Goal: Transaction & Acquisition: Book appointment/travel/reservation

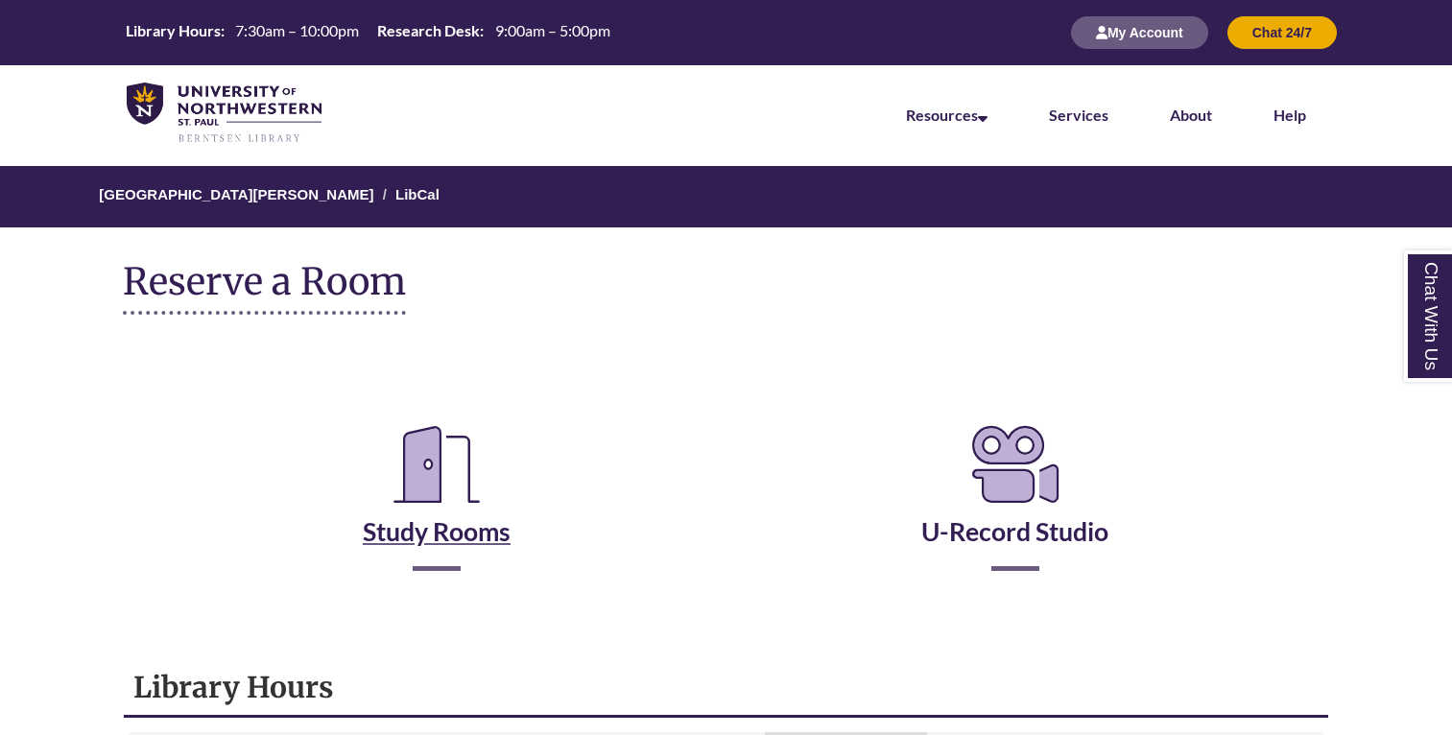
click at [447, 518] on link "Study Rooms" at bounding box center [437, 507] width 148 height 79
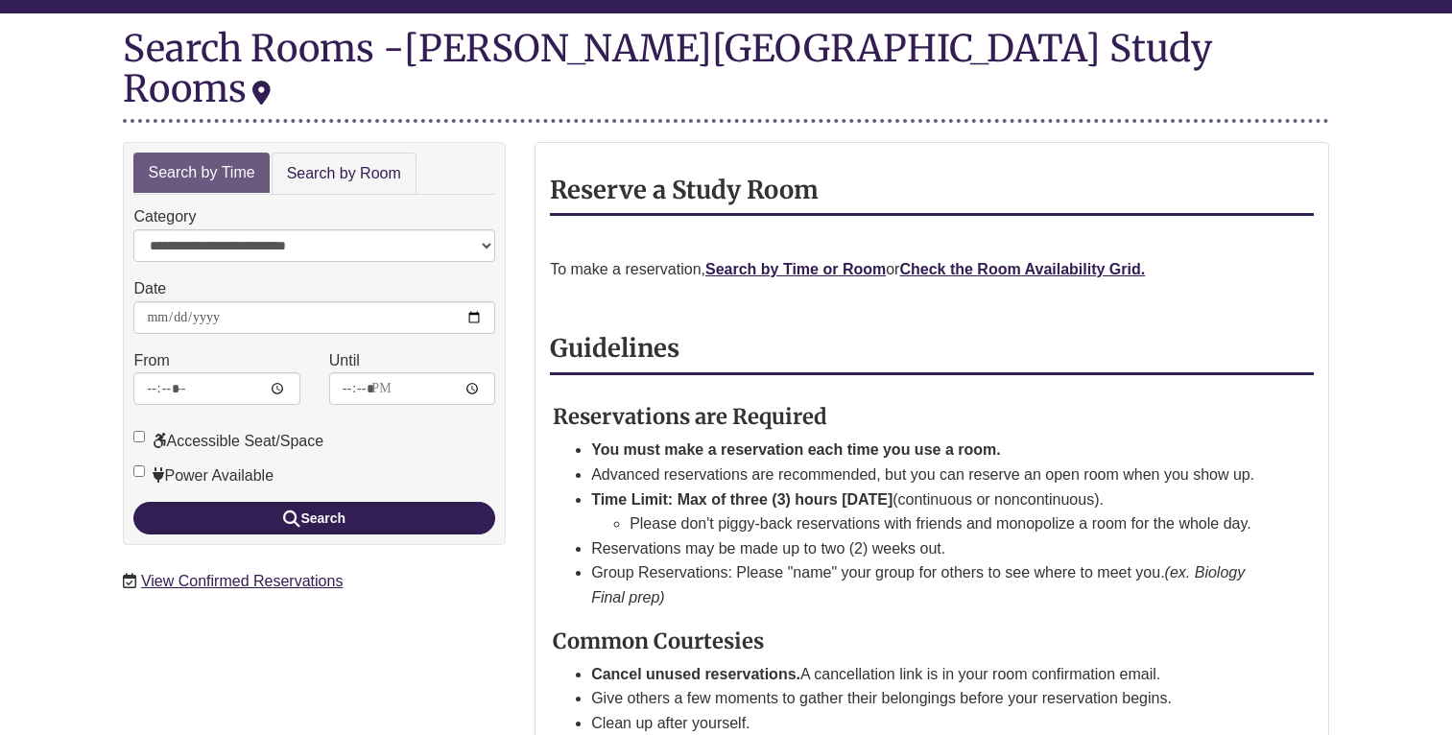
scroll to position [229, 0]
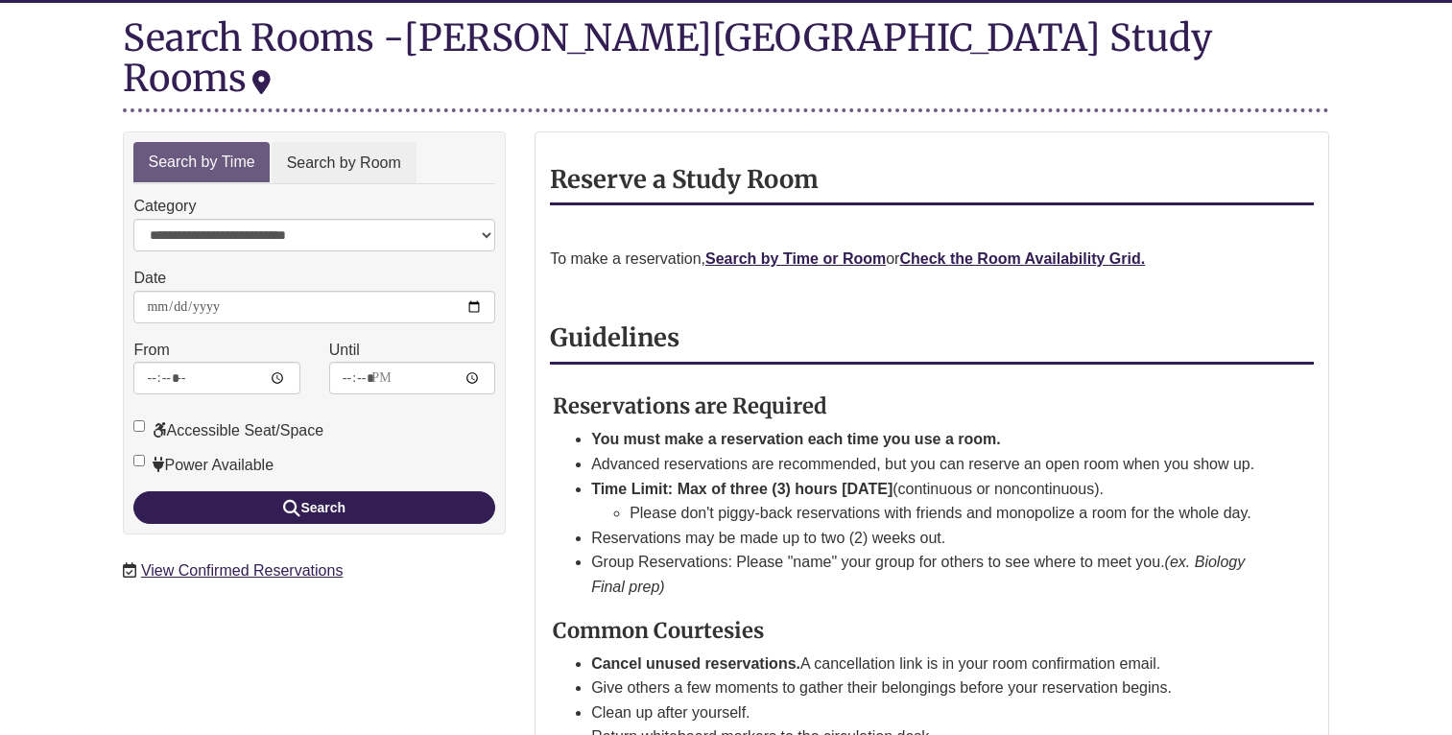
click at [379, 142] on link "Search by Room" at bounding box center [344, 163] width 145 height 43
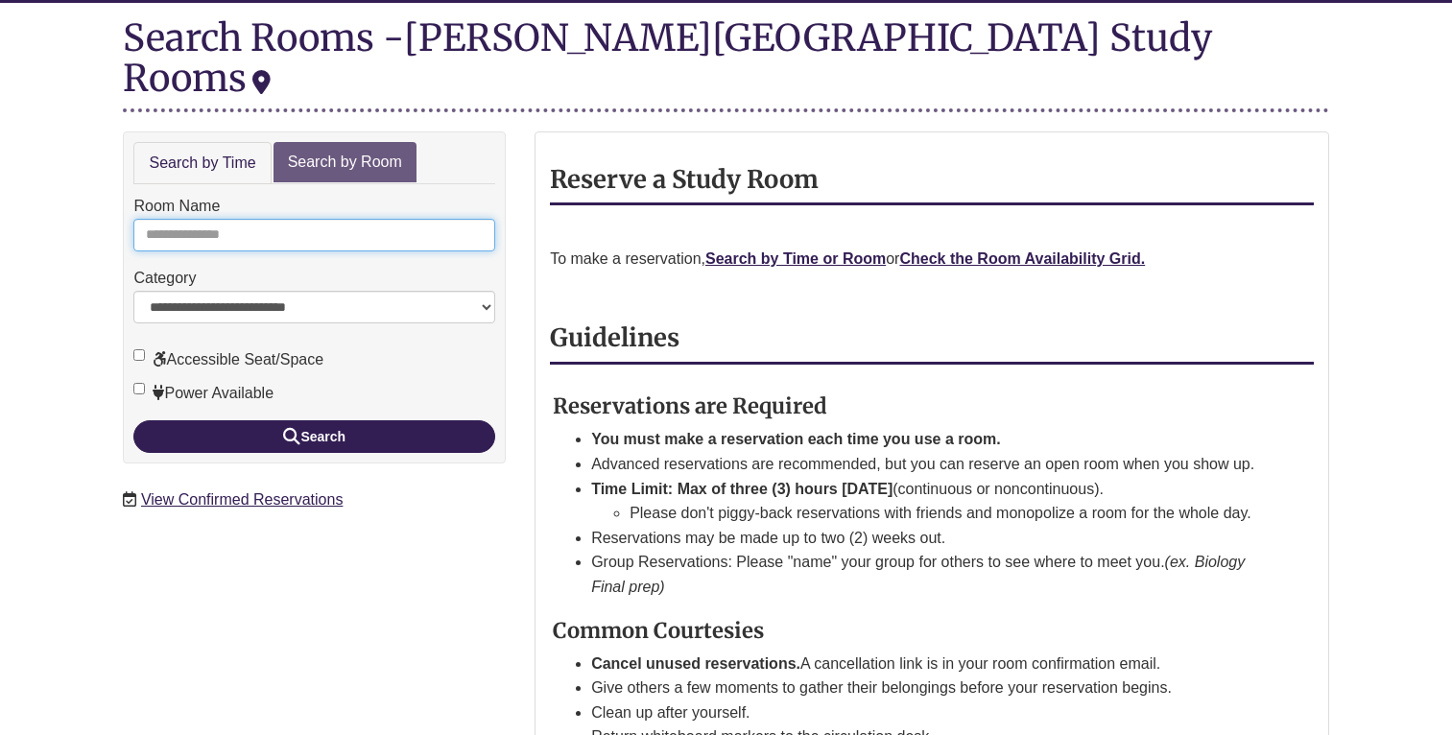
click at [332, 219] on input "Room Name" at bounding box center [314, 235] width 362 height 33
type input "*"
click at [314, 420] on button "Search" at bounding box center [314, 436] width 362 height 33
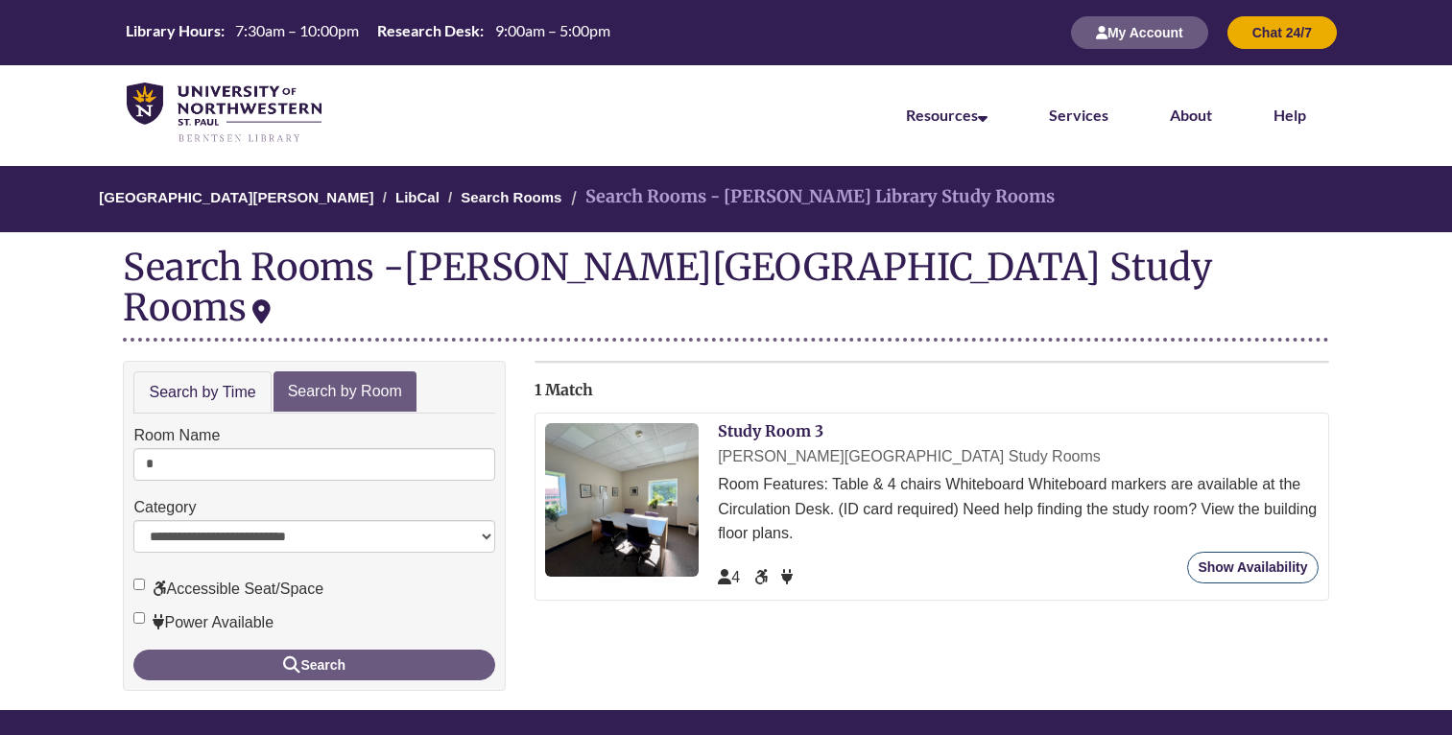
click at [1264, 552] on link "Show Availability" at bounding box center [1252, 568] width 131 height 32
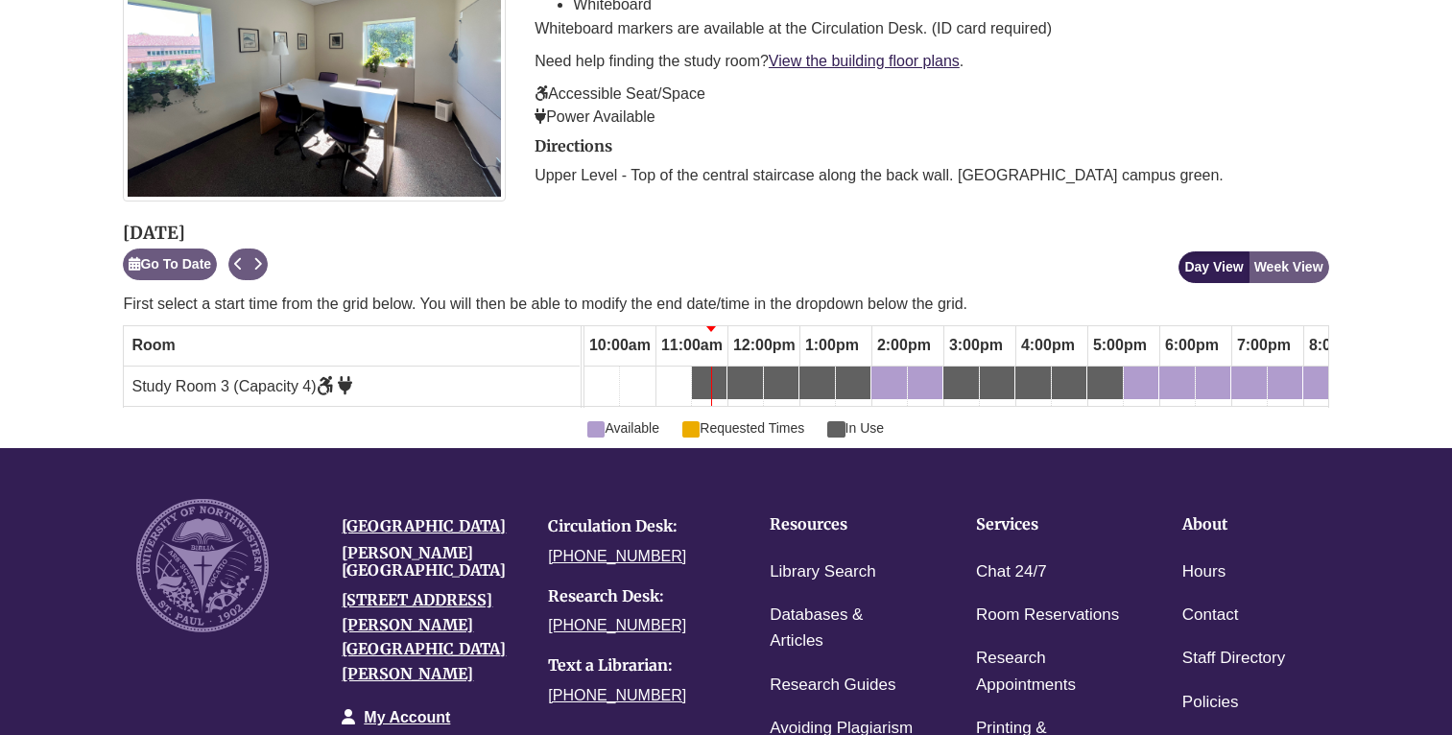
scroll to position [438, 0]
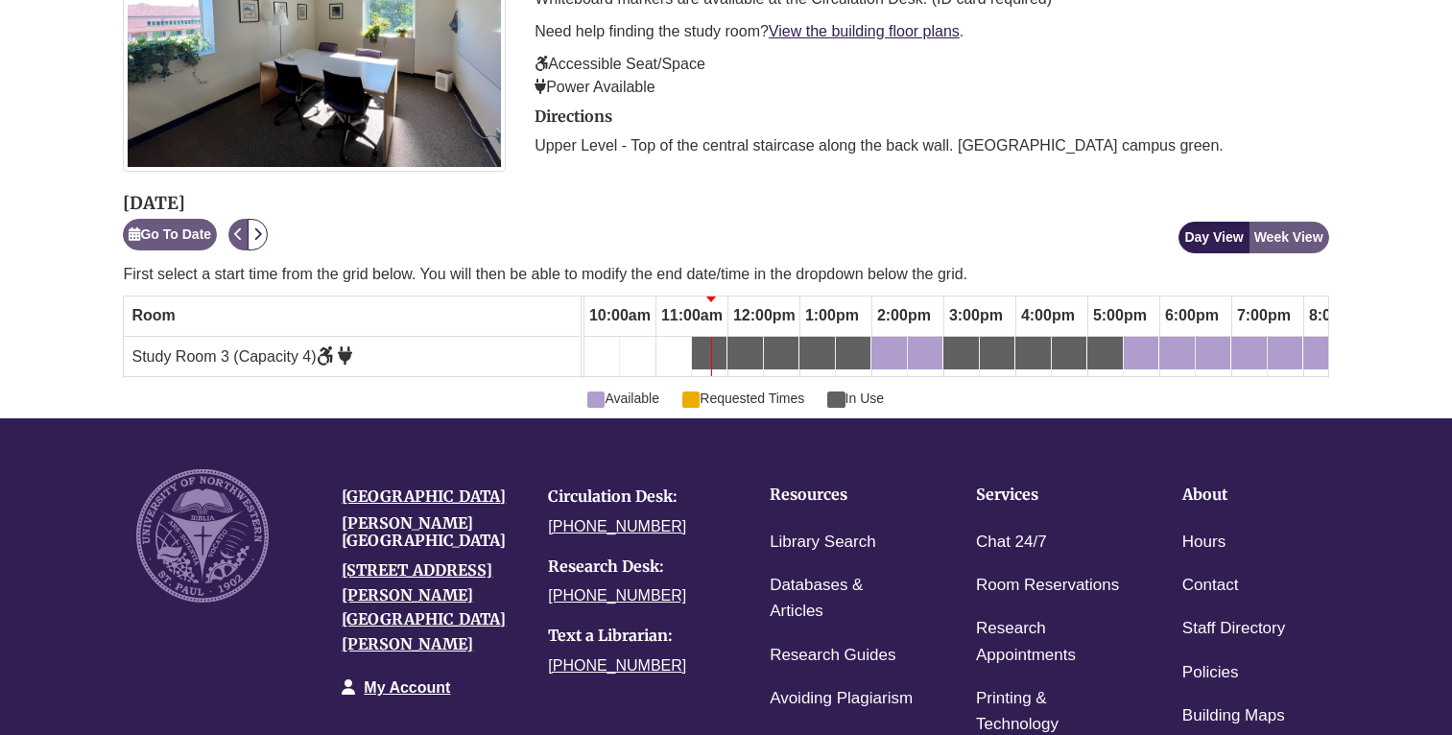
click at [260, 229] on icon "Next" at bounding box center [257, 233] width 9 height 13
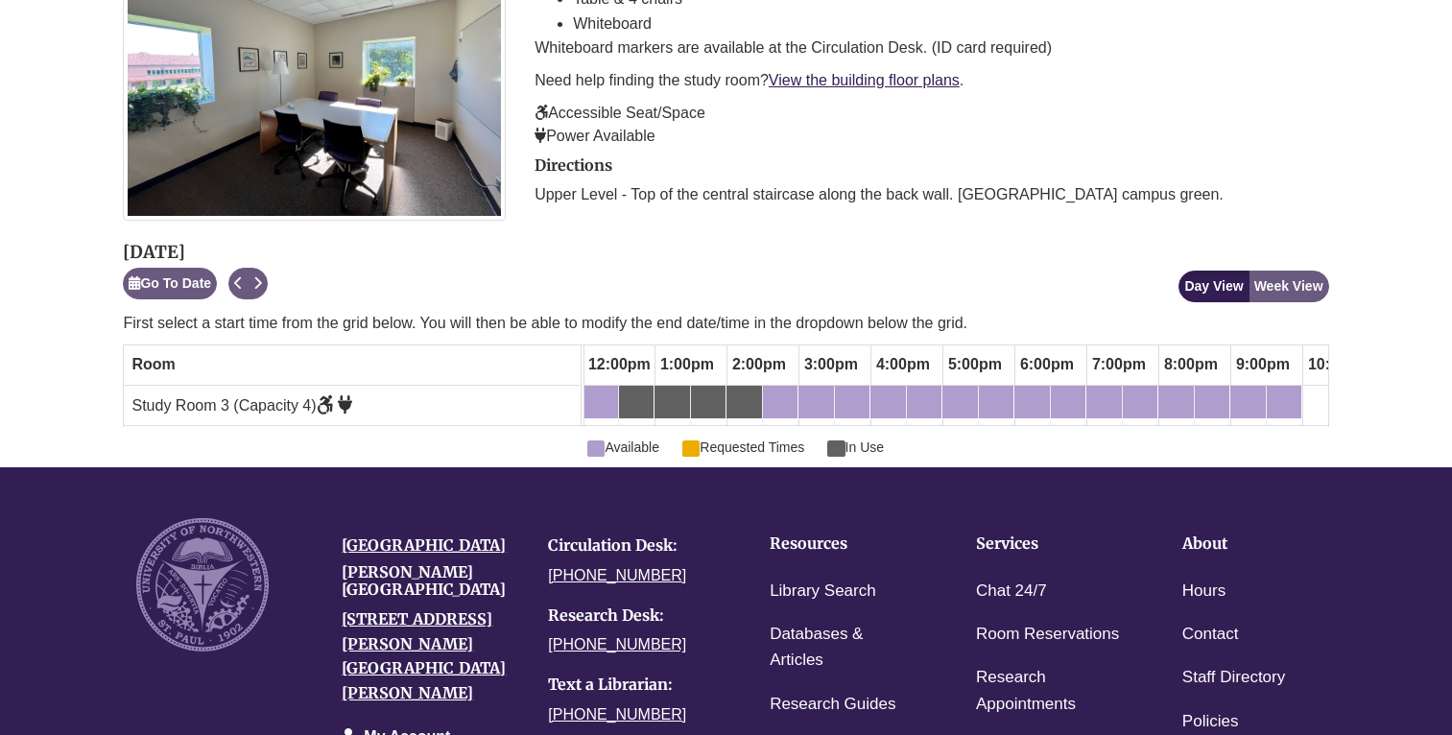
scroll to position [0, 871]
click at [1023, 386] on link "6:00pm Thursday, October 16, 2025 - Study Room 3 - Available" at bounding box center [1028, 402] width 36 height 33
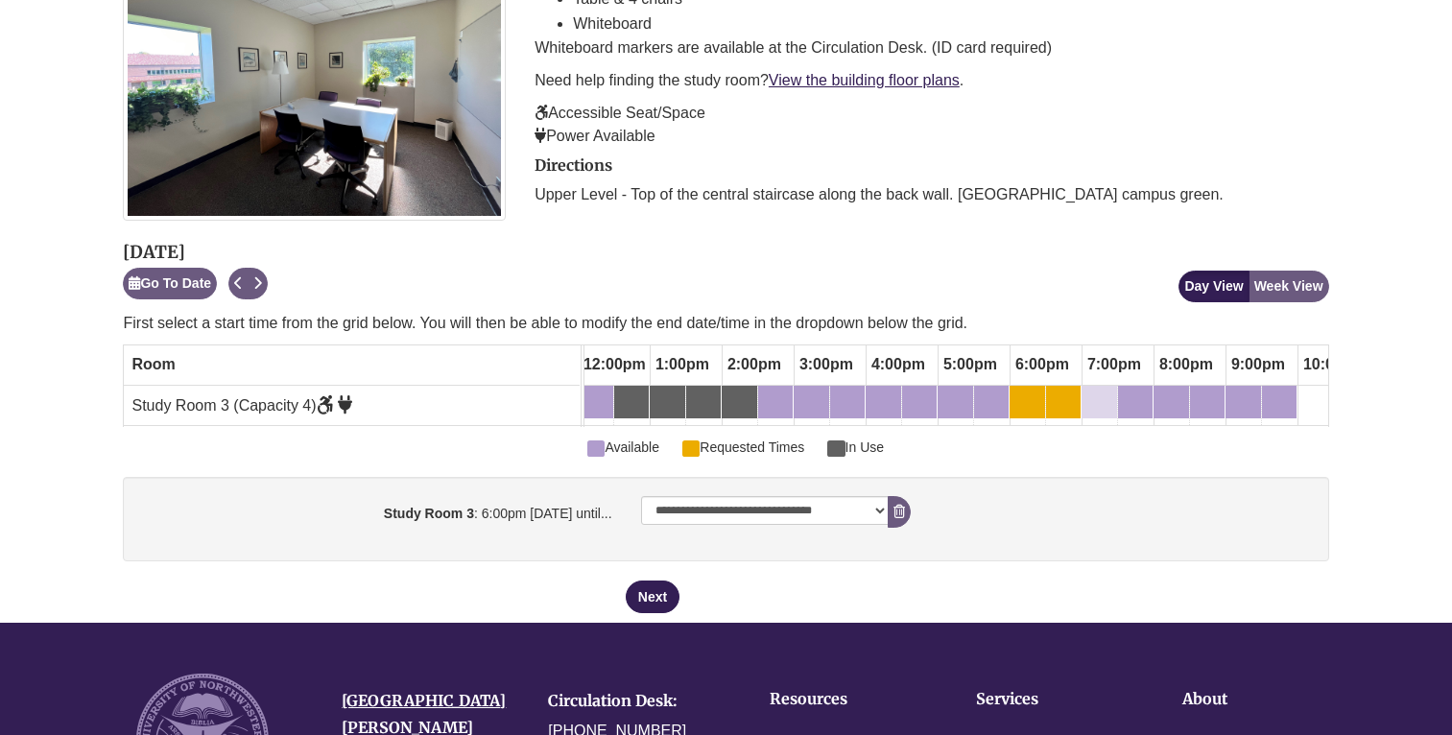
click at [1102, 404] on div "7:00pm Thursday, October 16, 2025 - Study Room 3 - Available" at bounding box center [1100, 402] width 32 height 21
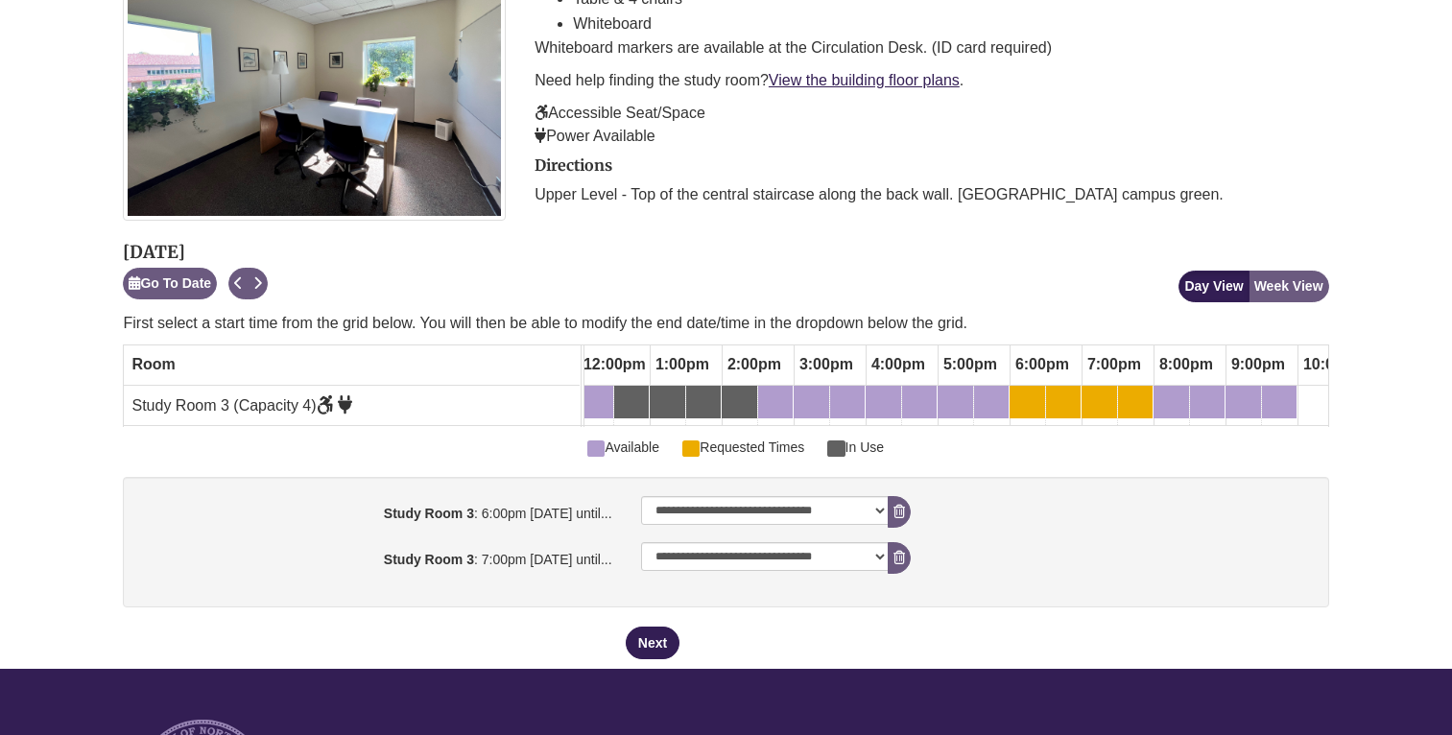
click at [1031, 395] on div "6:00pm Thursday, October 16, 2025 - Study Room 3 - Available" at bounding box center [1028, 402] width 32 height 21
click at [895, 506] on icon "booking form" at bounding box center [900, 511] width 12 height 13
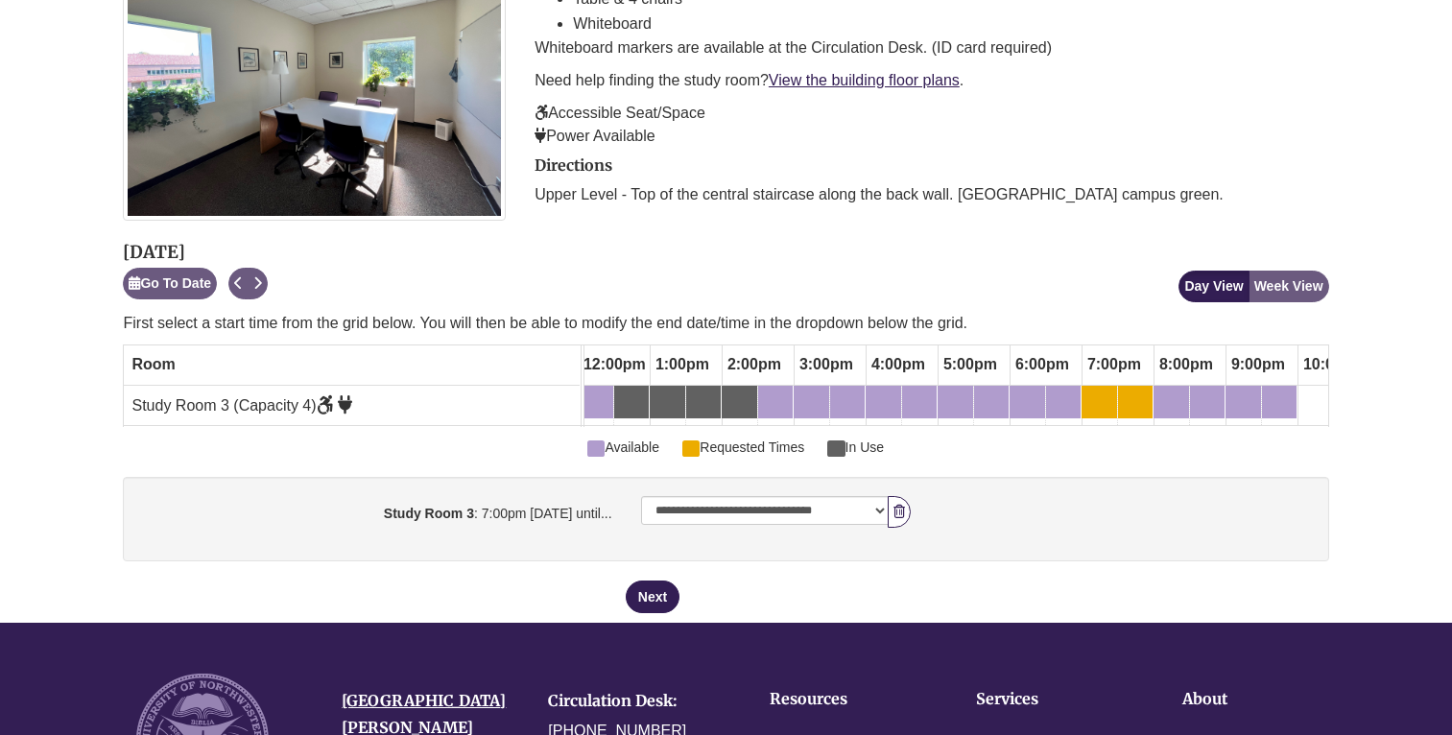
click at [897, 508] on icon "booking form" at bounding box center [900, 511] width 12 height 13
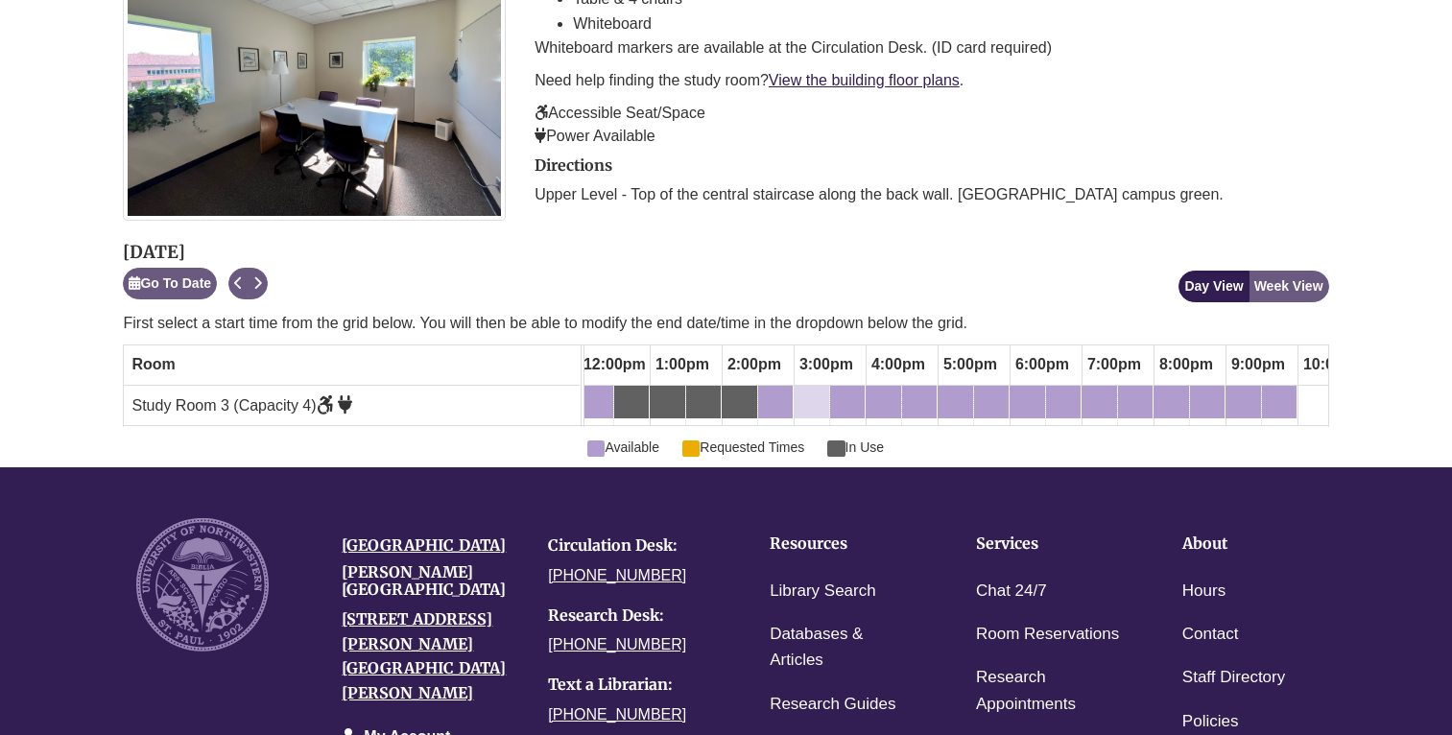
click at [812, 396] on div "3:00pm Thursday, October 16, 2025 - Study Room 3 - Available" at bounding box center [812, 402] width 32 height 21
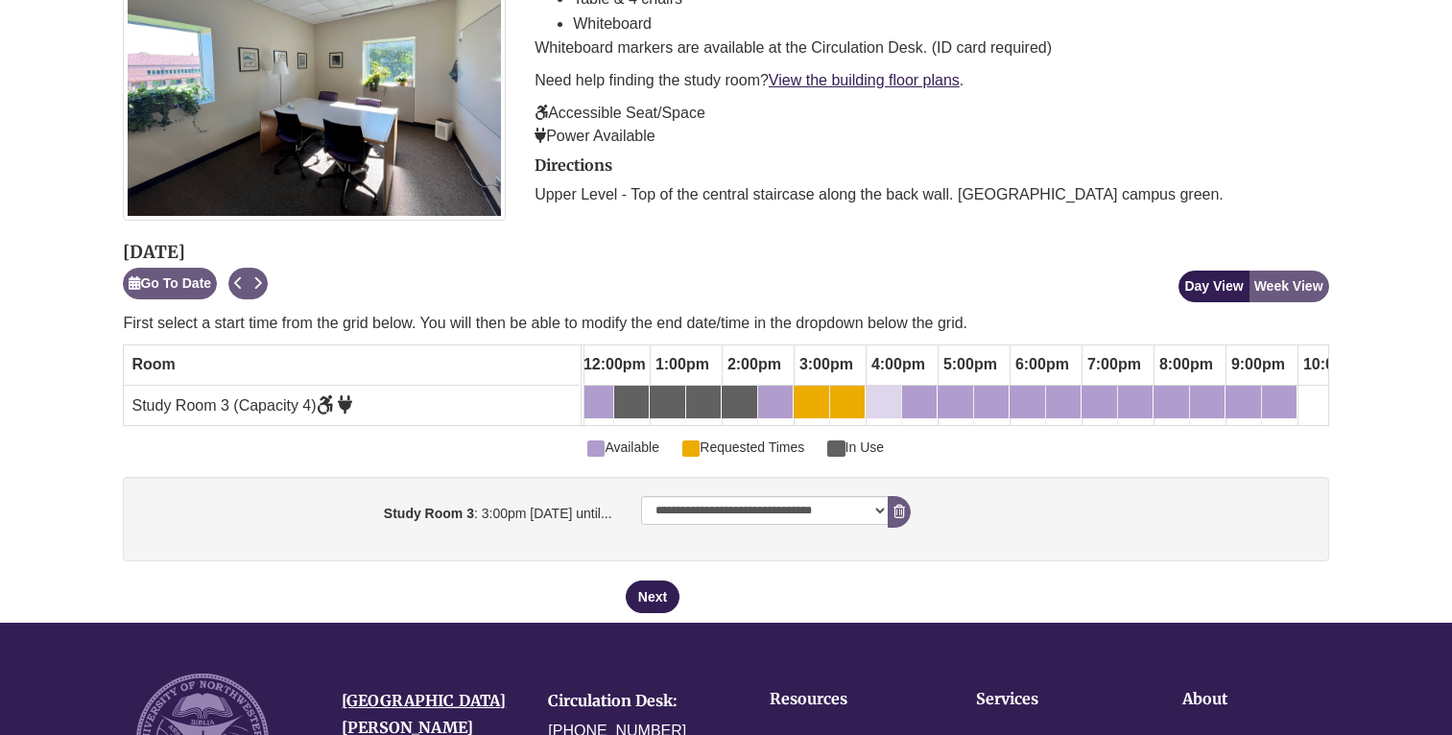
click at [875, 396] on div "4:00pm Thursday, October 16, 2025 - Study Room 3 - Available" at bounding box center [872, 402] width 8 height 21
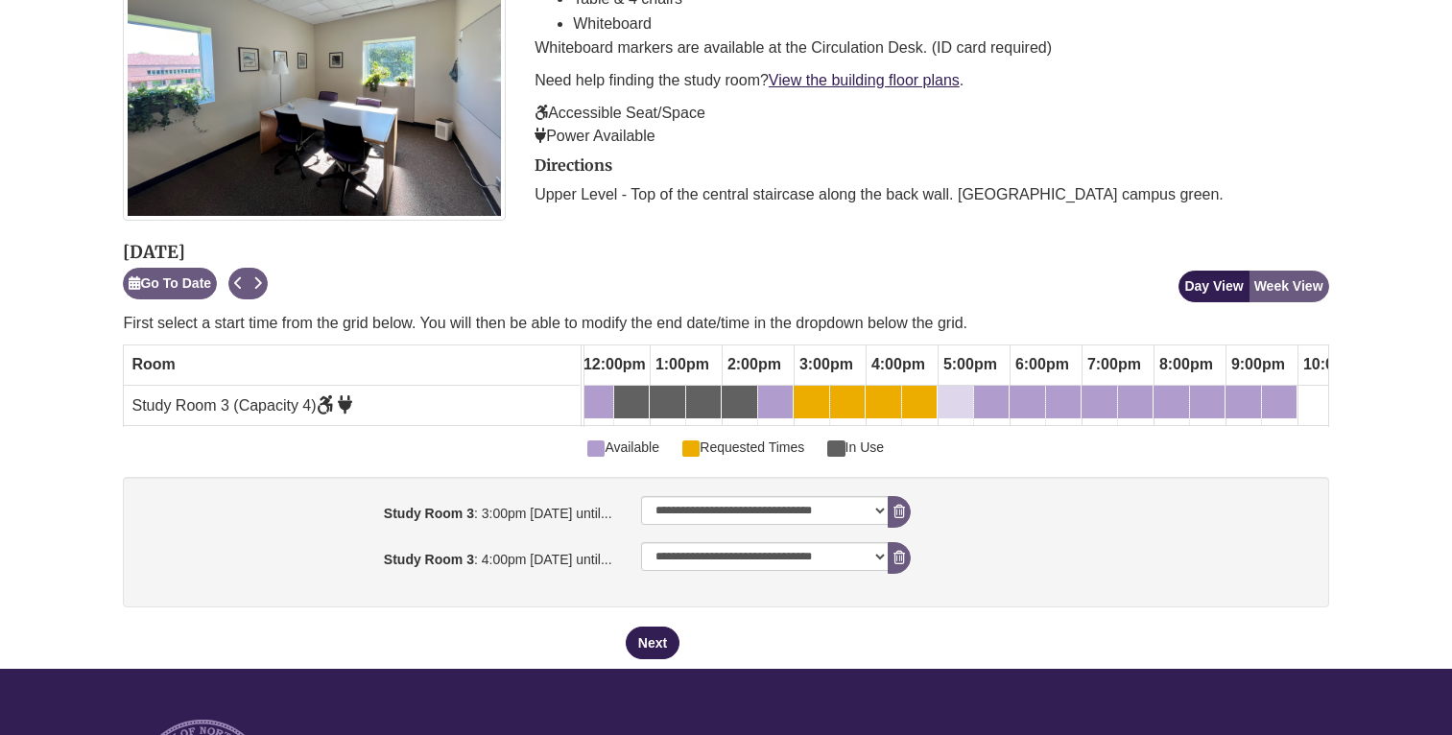
click at [946, 396] on div "5:00pm Thursday, October 16, 2025 - Study Room 3 - Available" at bounding box center [944, 402] width 8 height 21
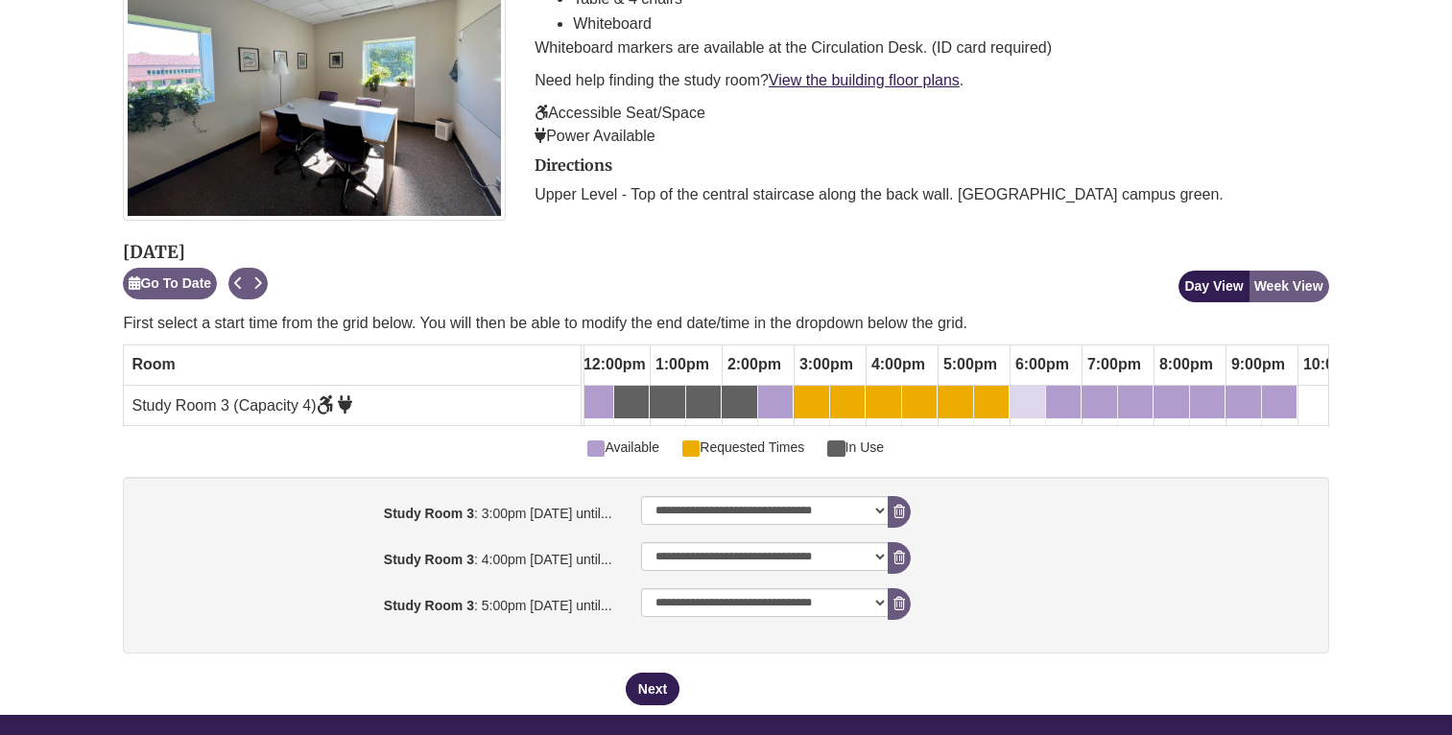
click at [1039, 394] on div "6:00pm Thursday, October 16, 2025 - Study Room 3 - Requested Times" at bounding box center [1028, 402] width 32 height 21
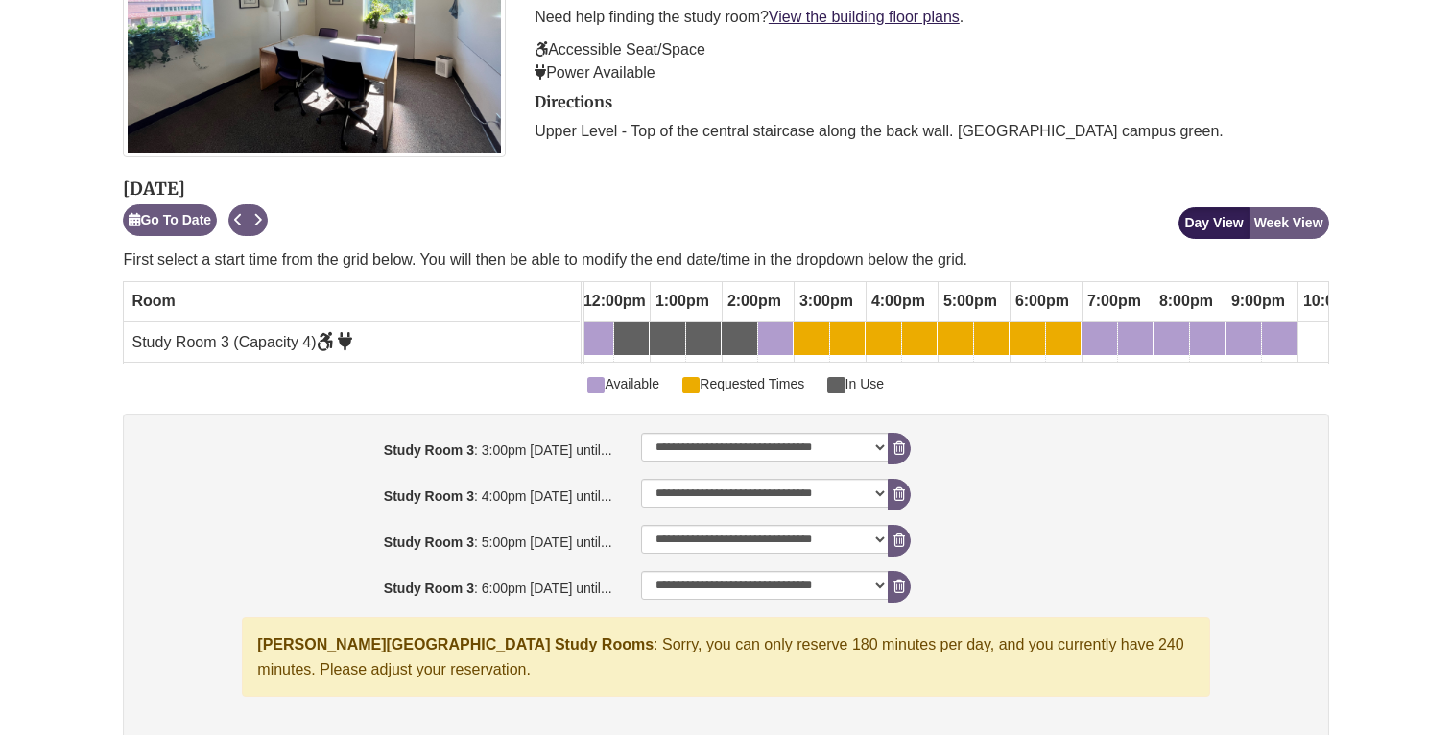
scroll to position [458, 0]
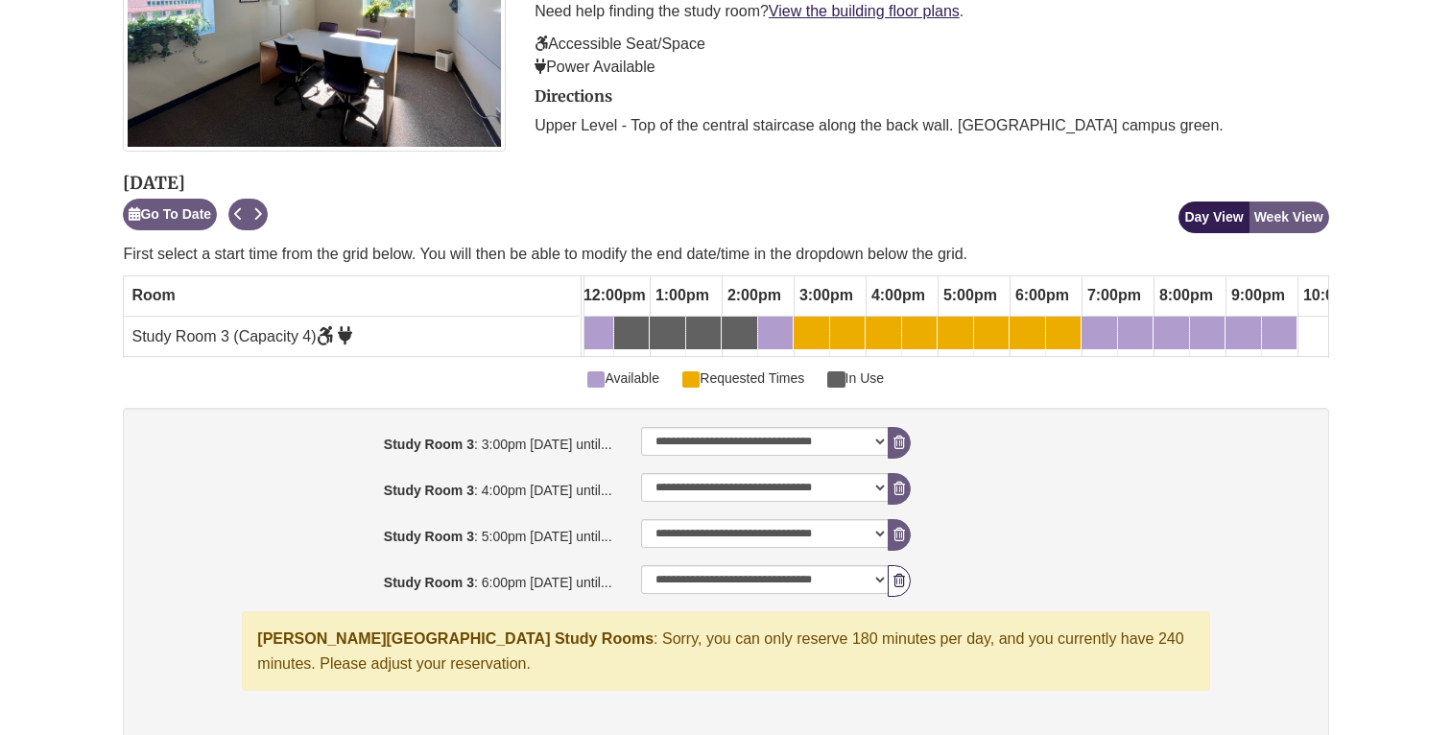
click at [896, 575] on icon "booking form" at bounding box center [900, 580] width 12 height 13
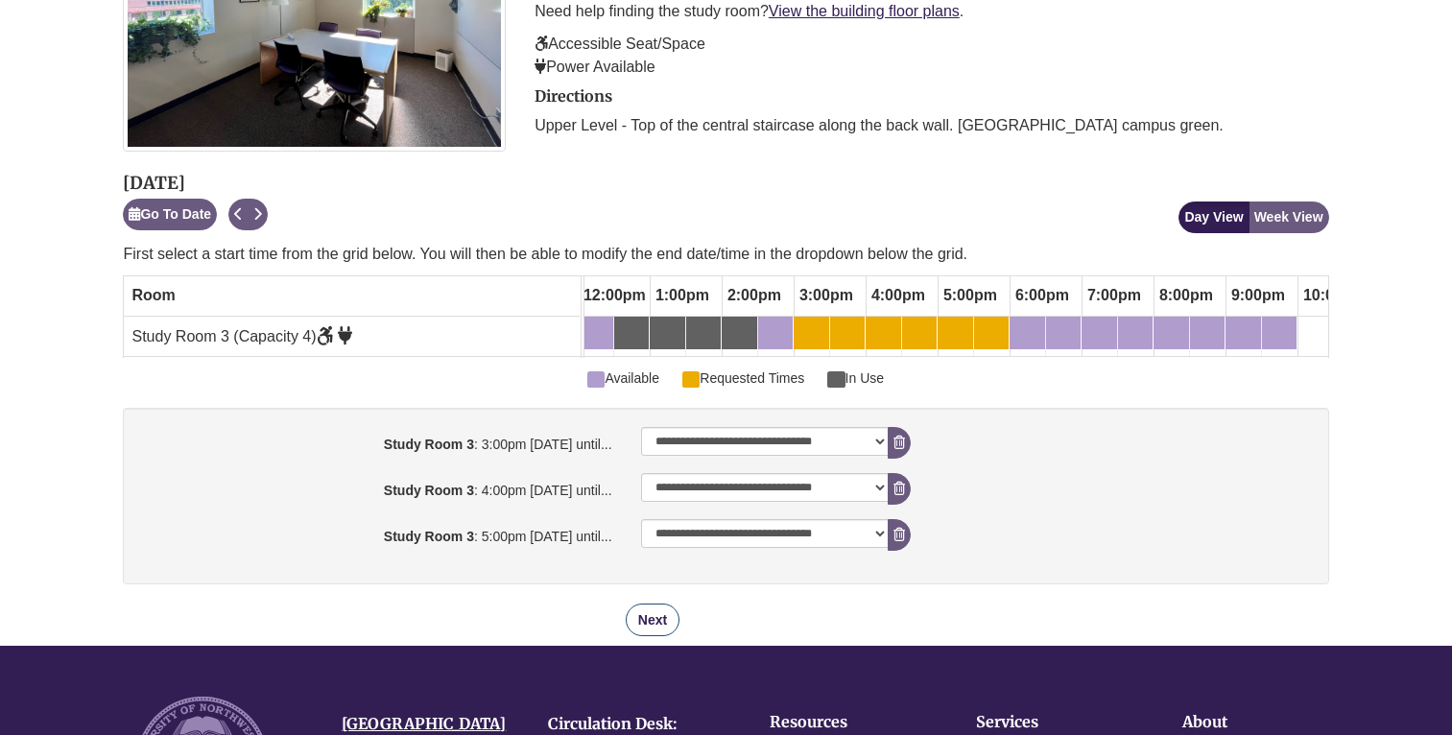
click at [643, 612] on button "Next" at bounding box center [653, 620] width 54 height 33
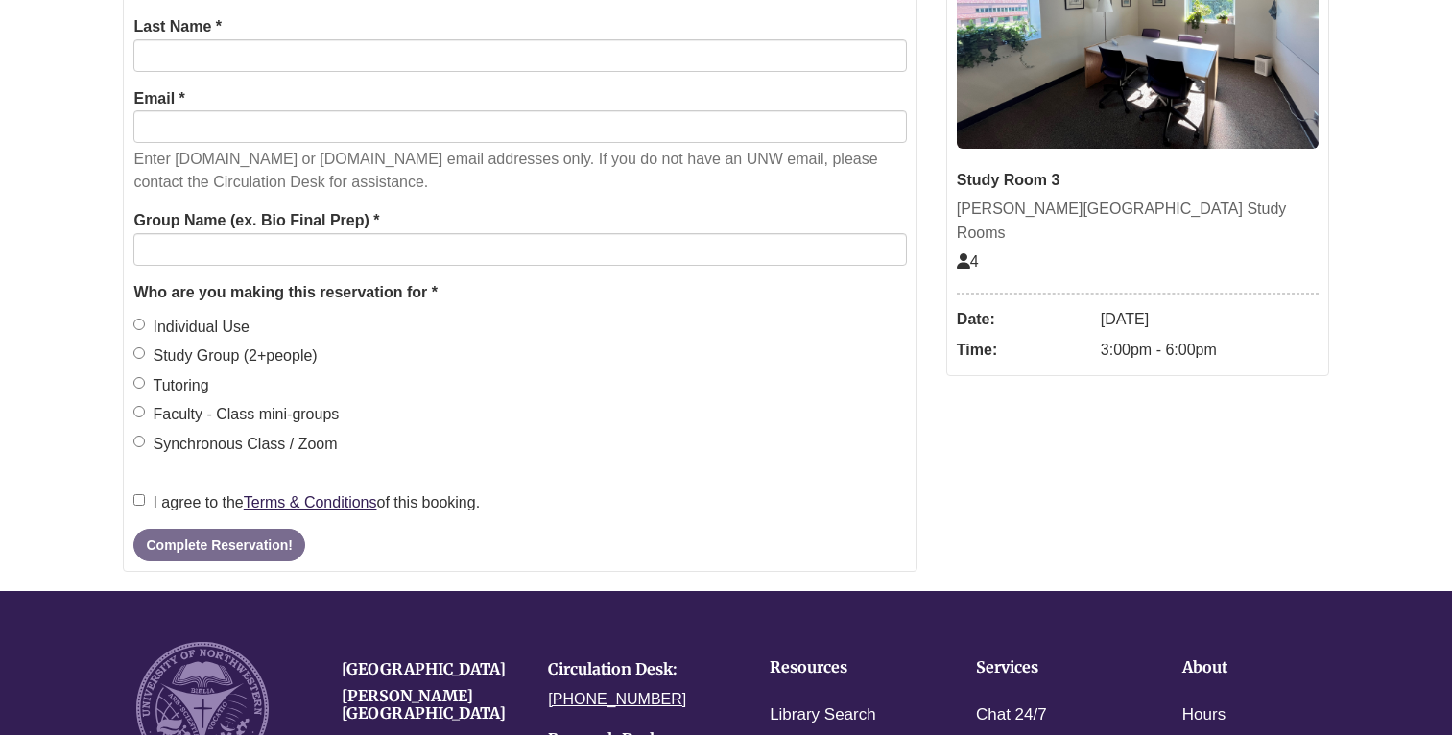
scroll to position [0, 0]
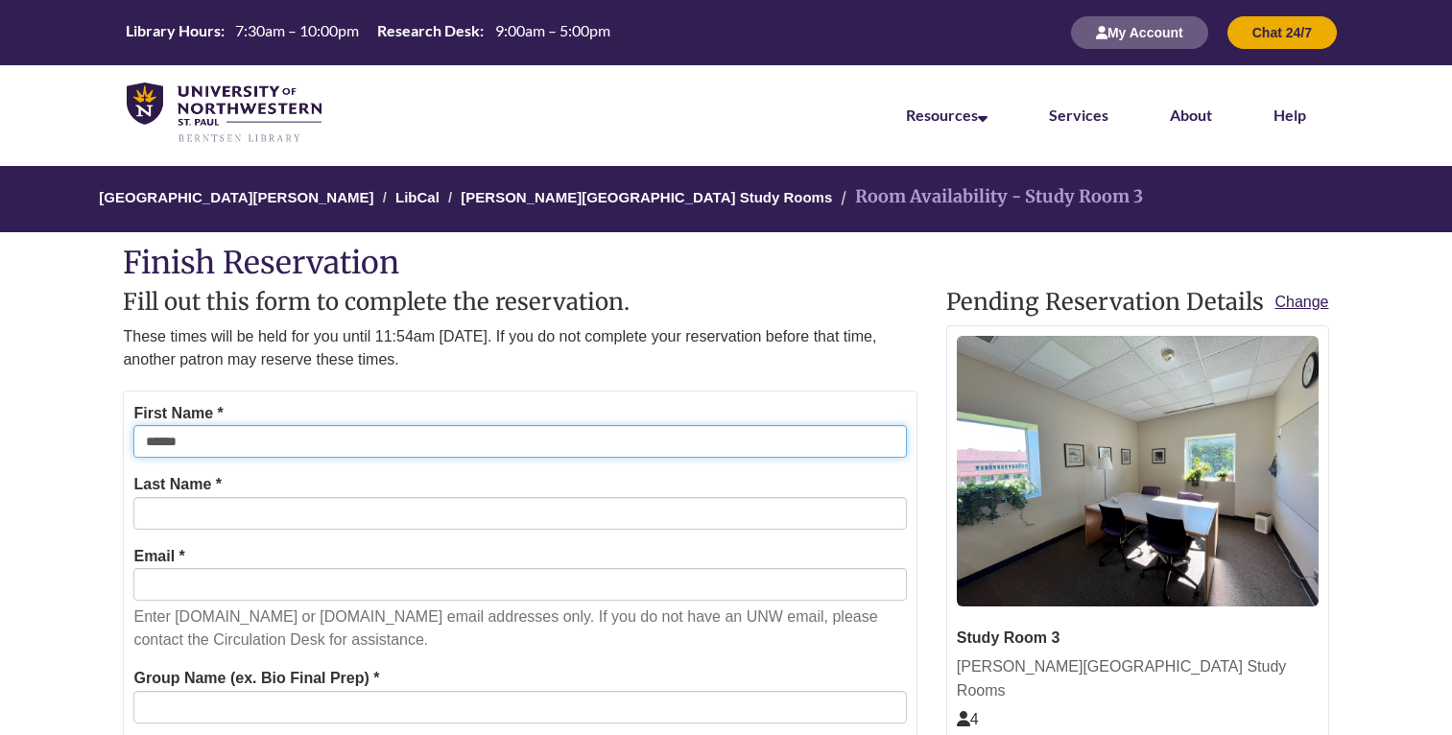
type input "*****"
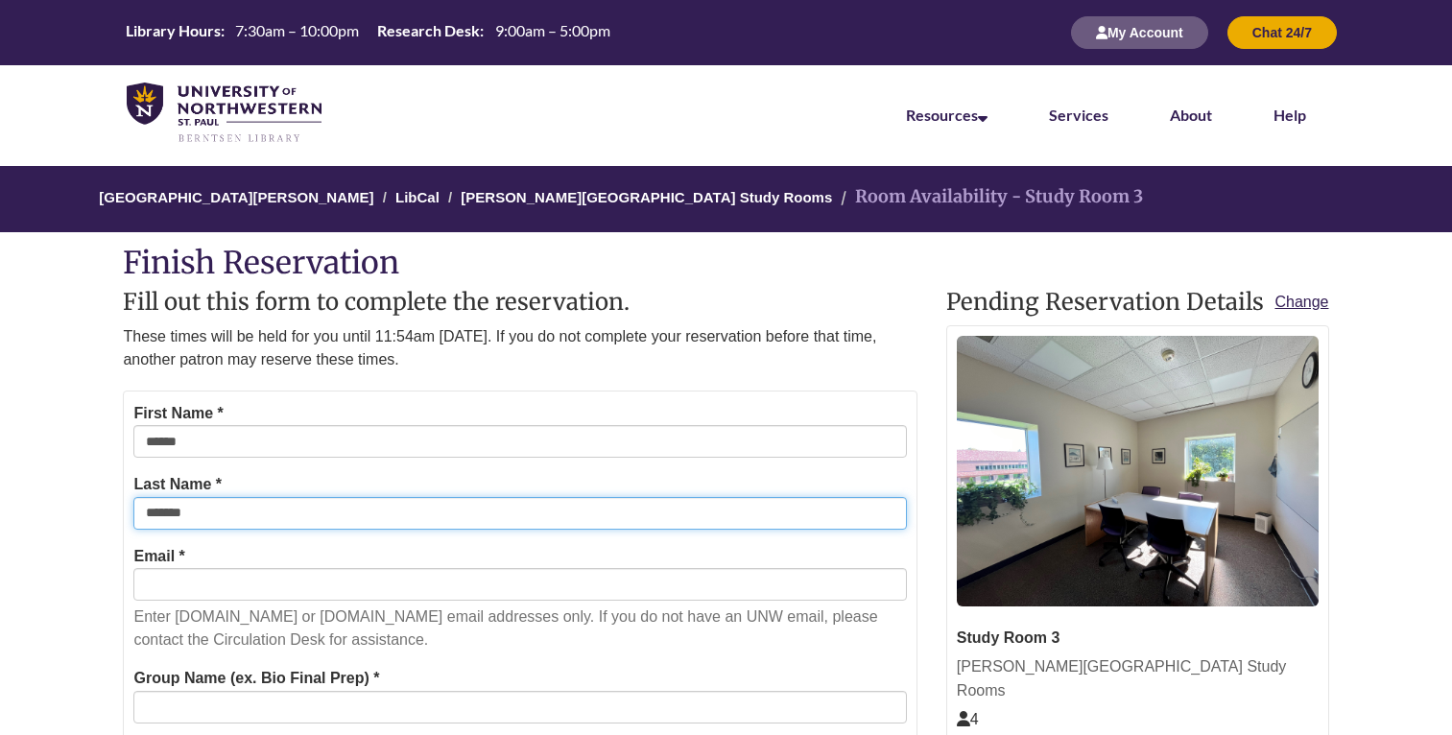
type input "******"
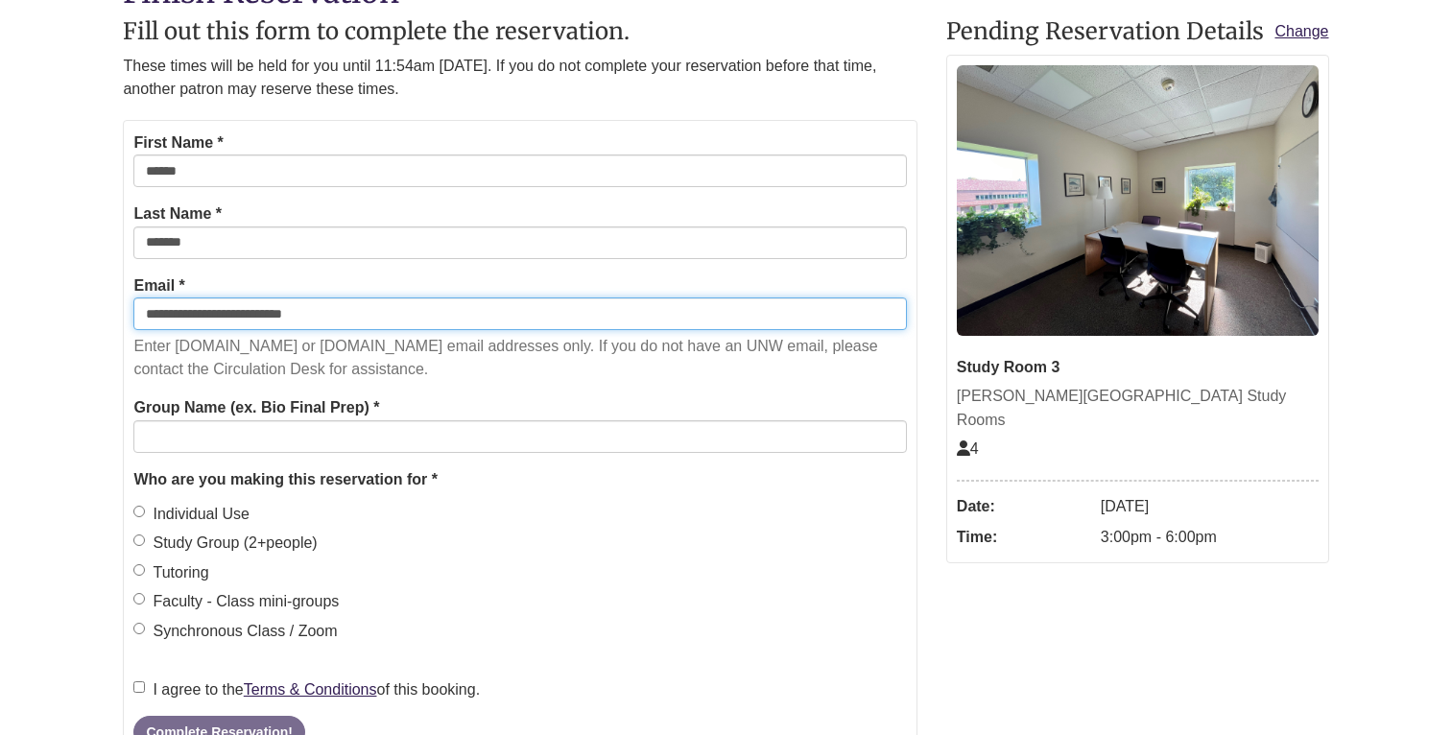
scroll to position [280, 0]
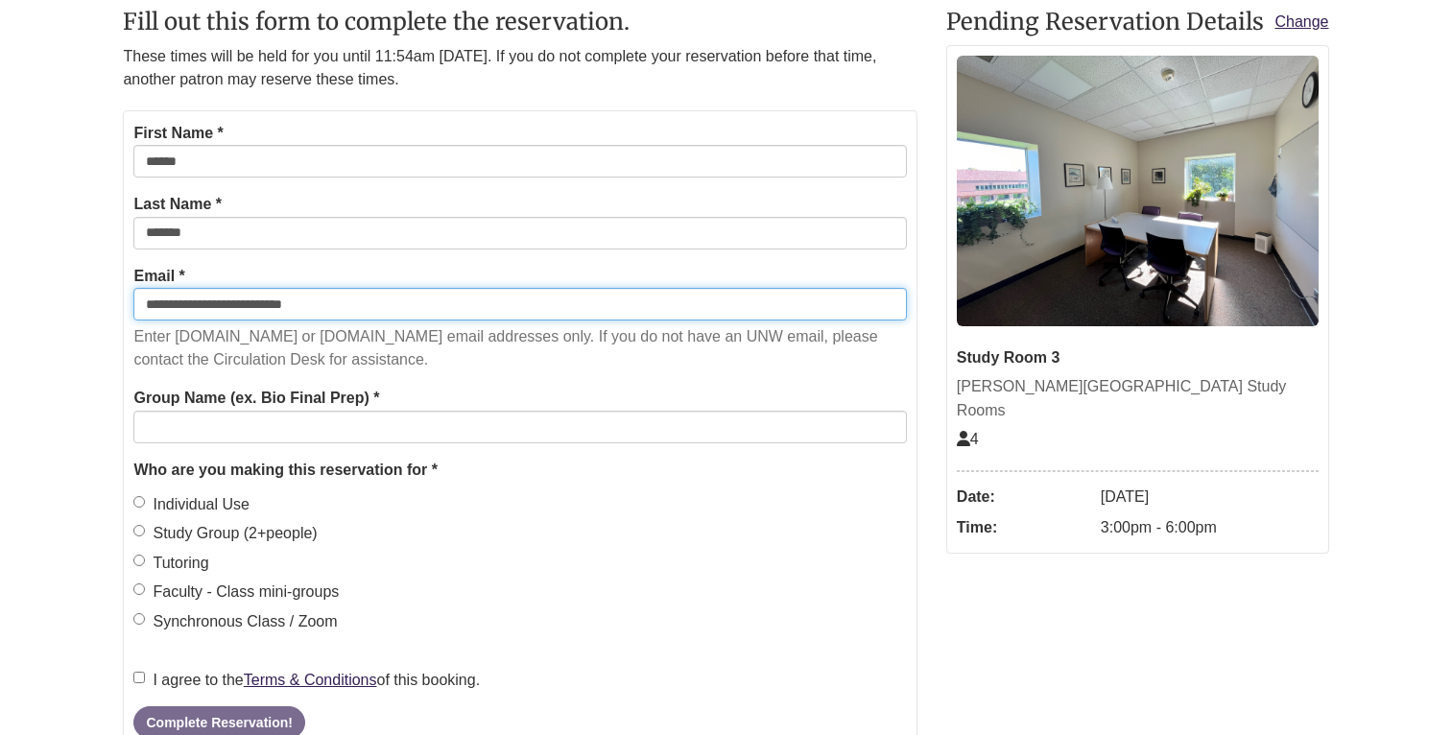
type input "**********"
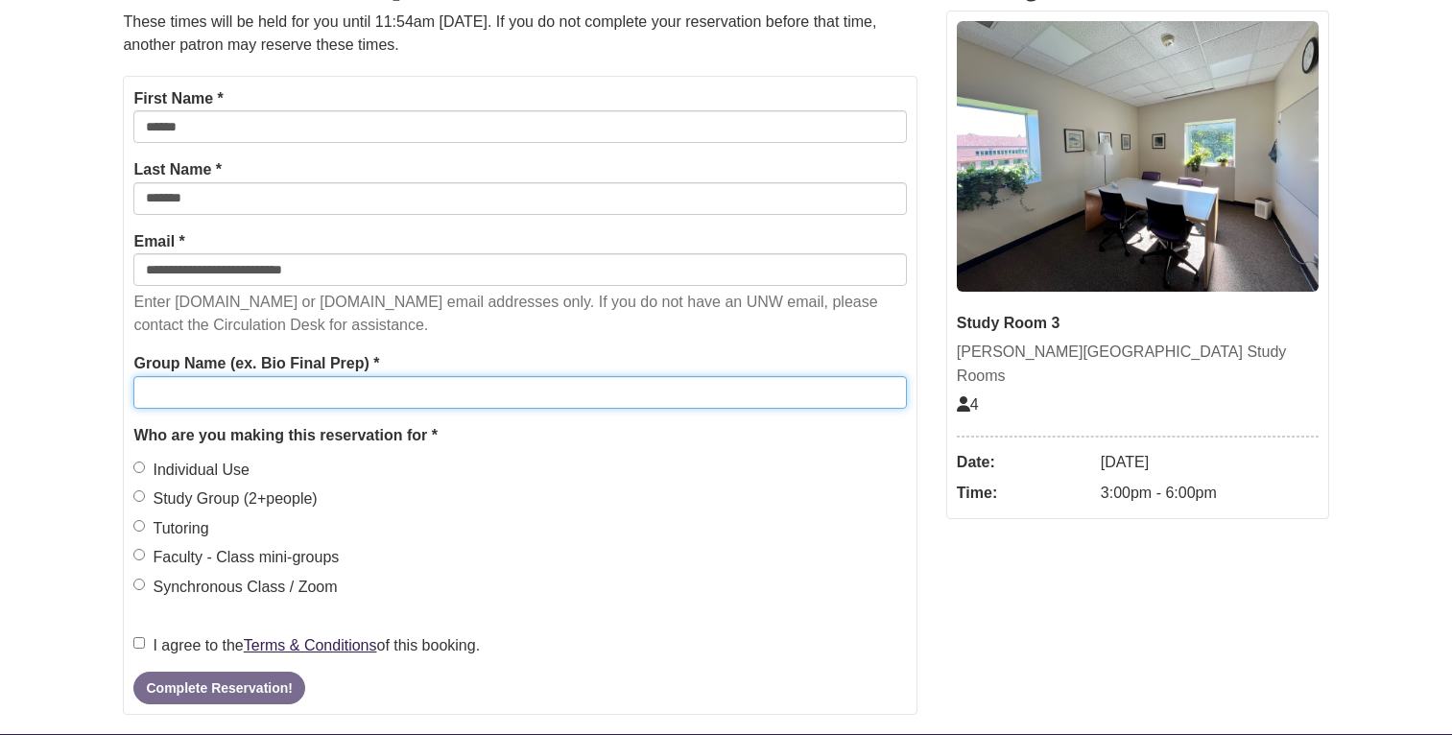
scroll to position [317, 0]
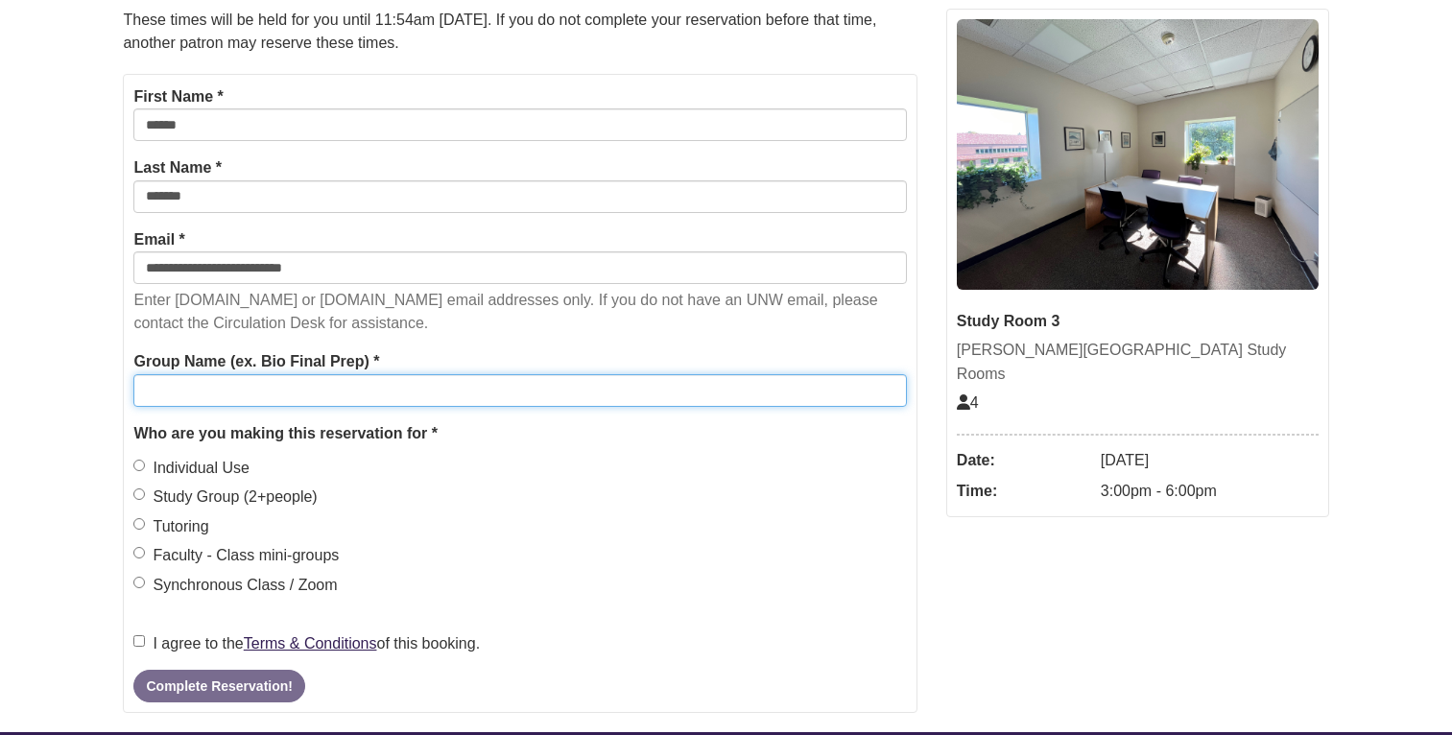
click at [197, 395] on input "Group Name (ex. Bio Final Prep) *" at bounding box center [519, 390] width 773 height 33
type input "*"
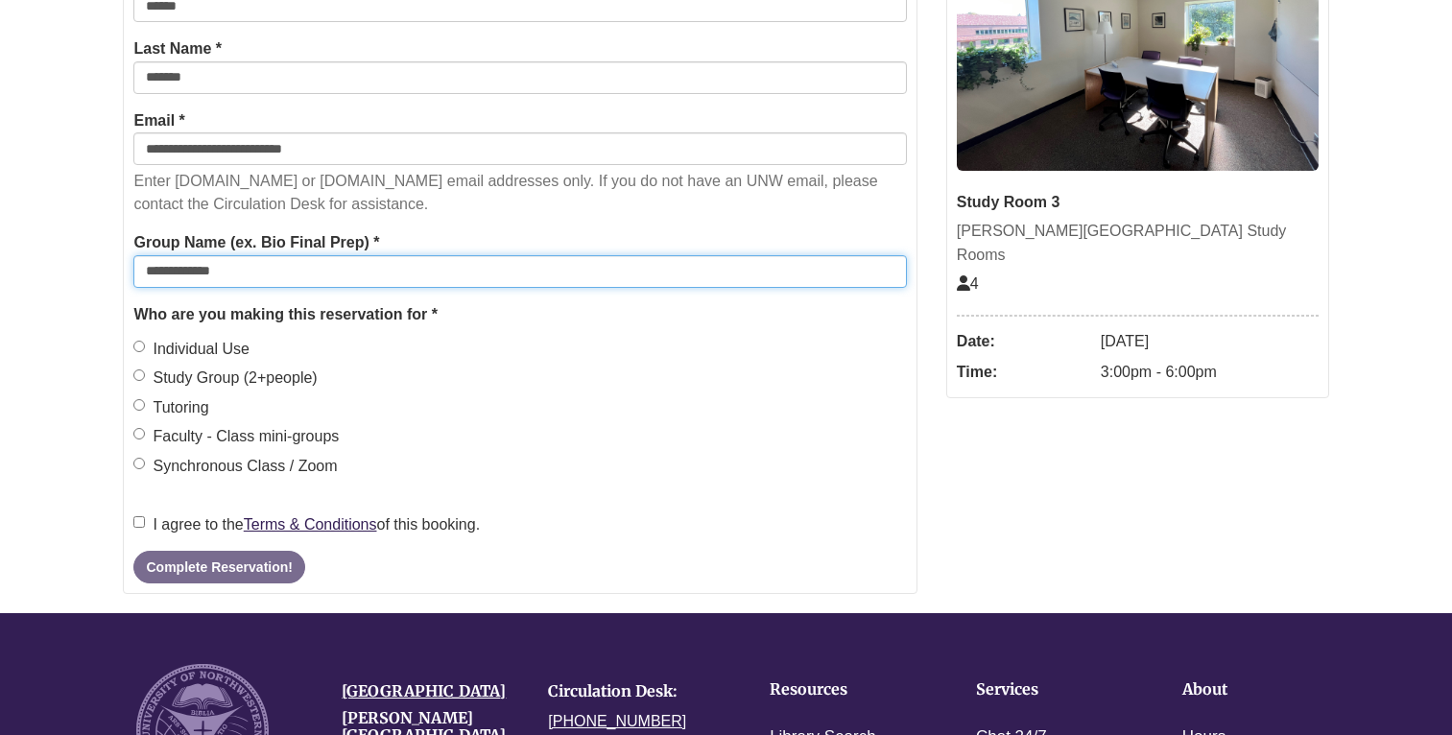
scroll to position [441, 0]
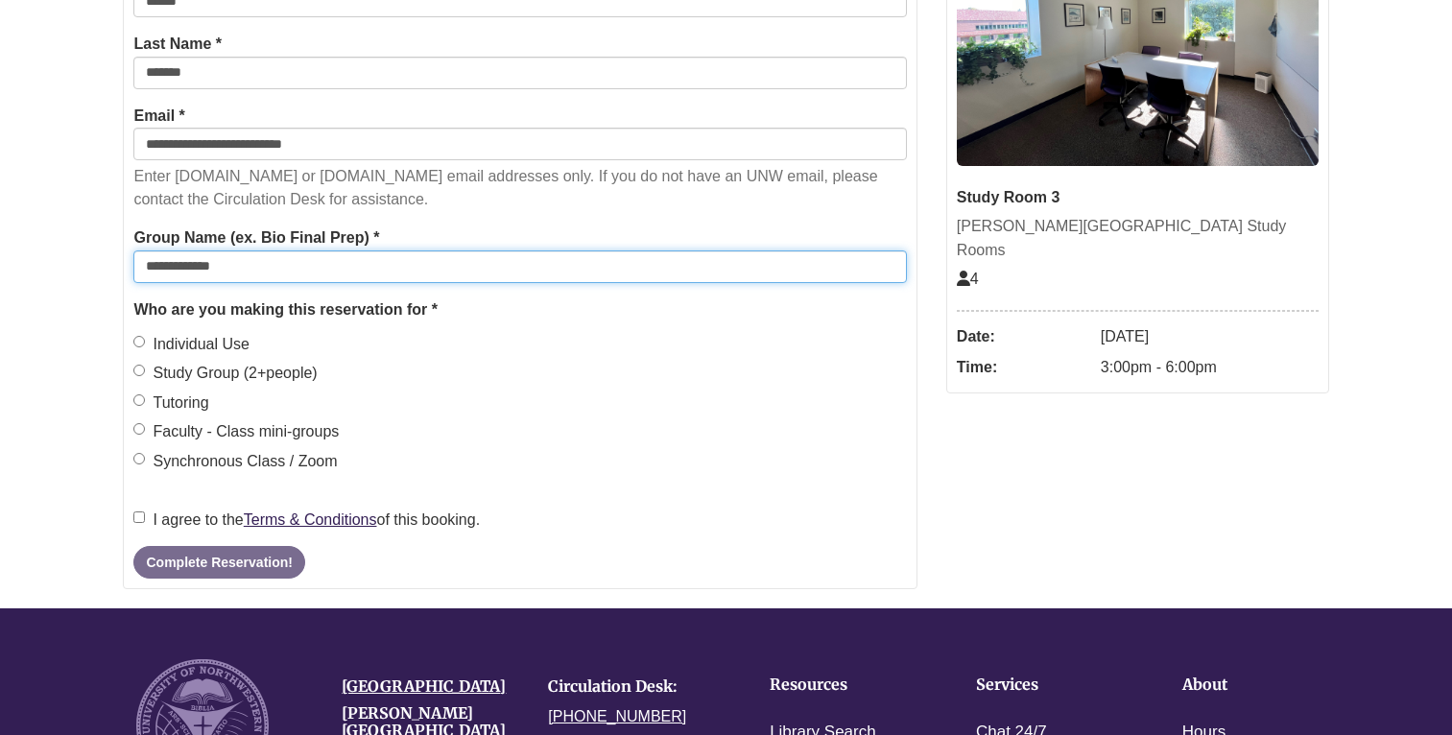
type input "**********"
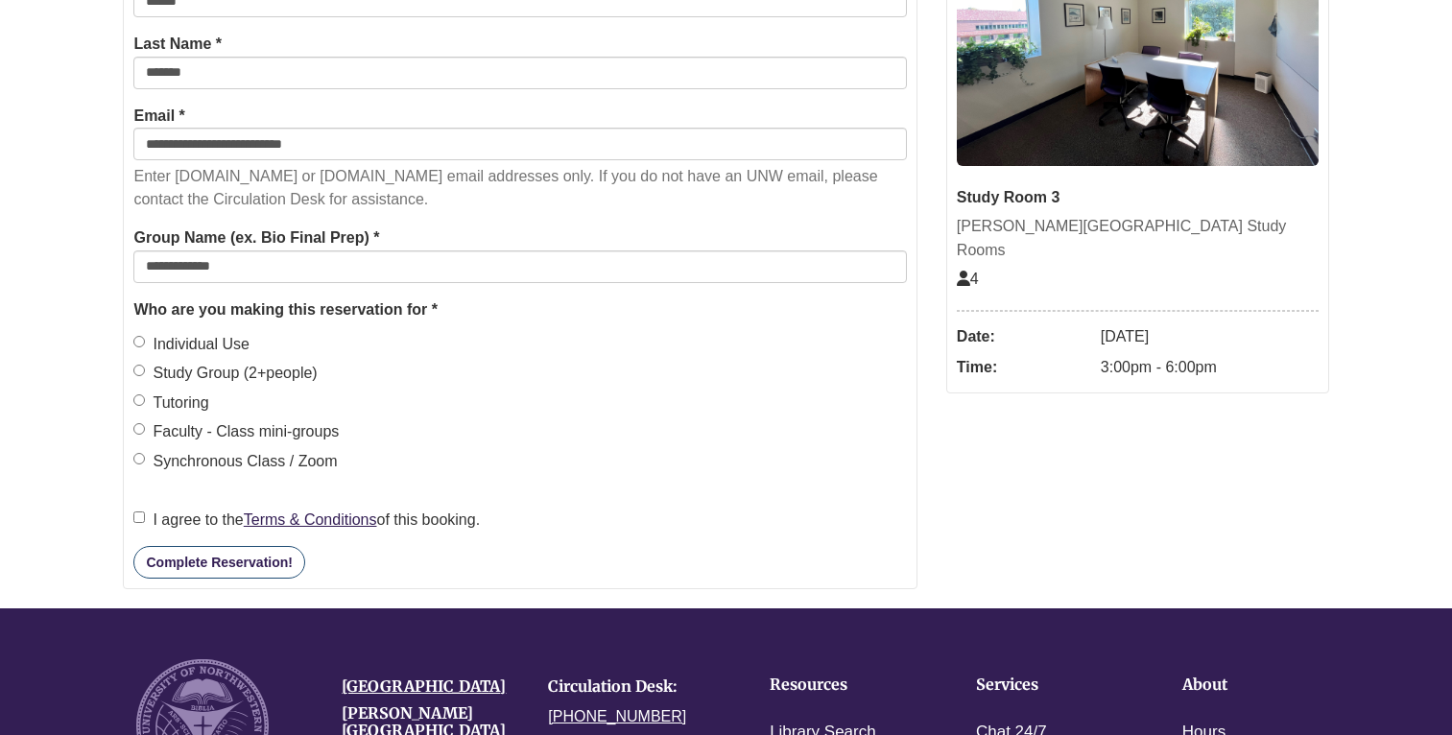
click at [242, 550] on button "Complete Reservation!" at bounding box center [218, 562] width 171 height 33
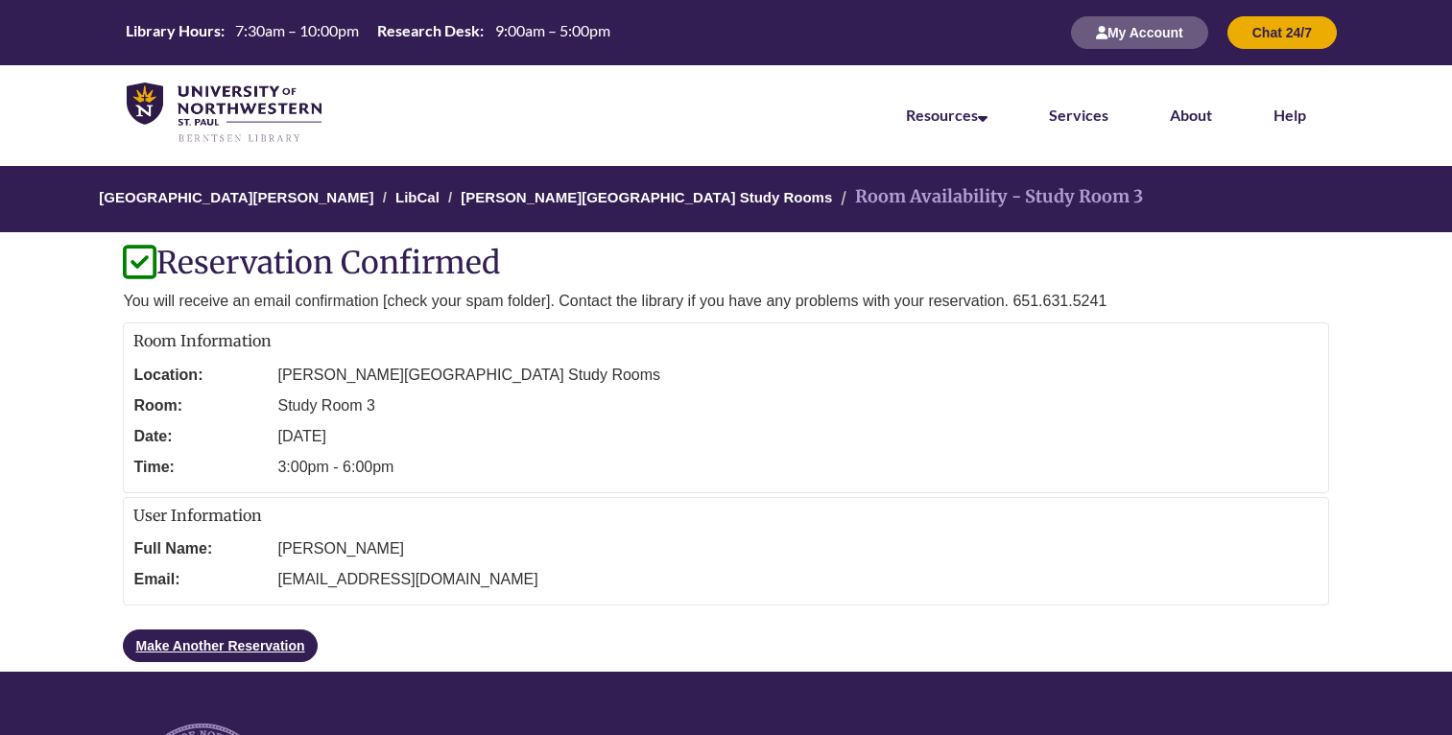
scroll to position [0, 0]
